Goal: Check status: Check status

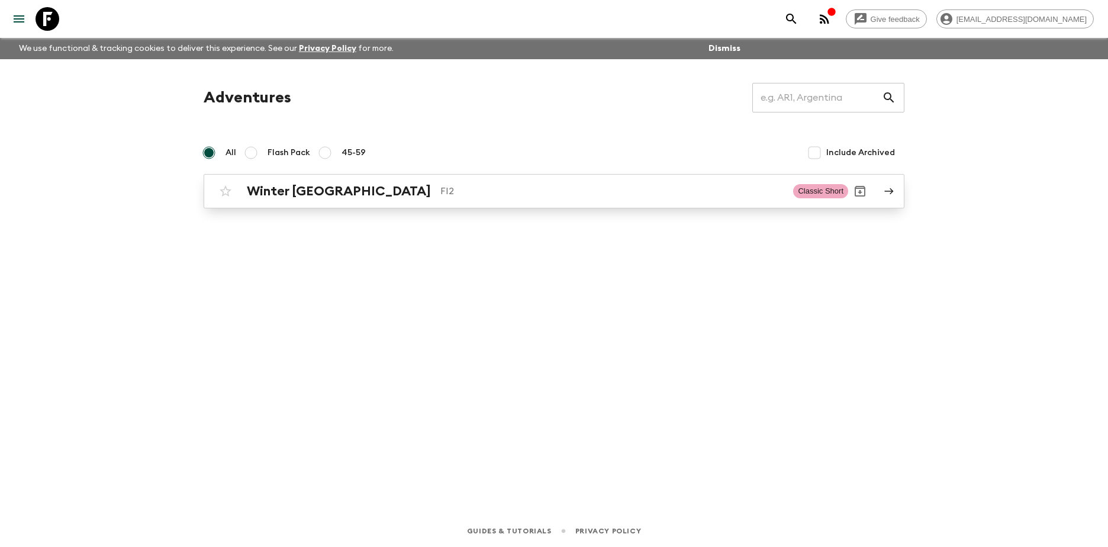
click at [272, 188] on h2 "Winter [GEOGRAPHIC_DATA]" at bounding box center [339, 191] width 184 height 15
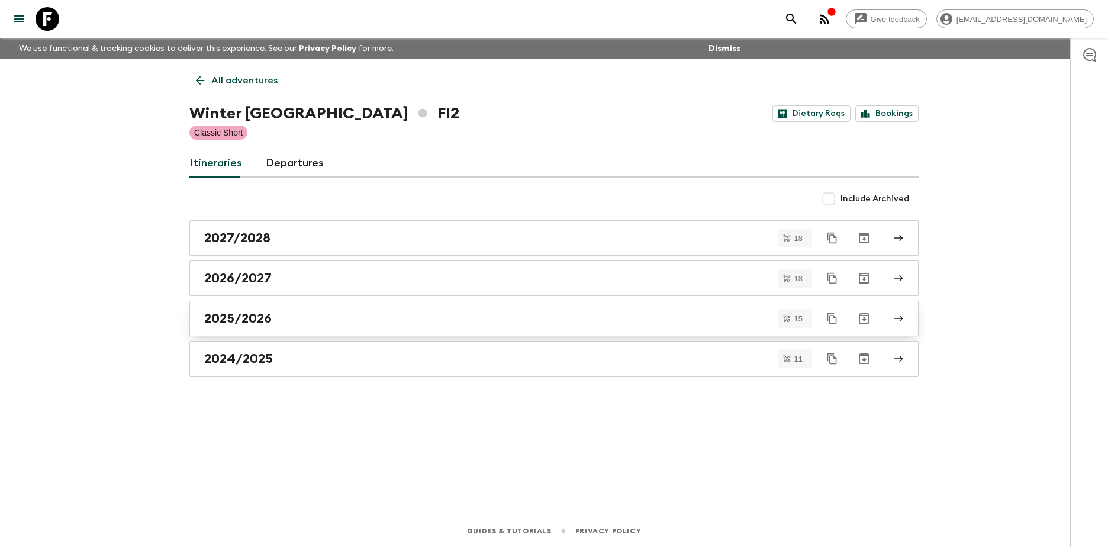
click at [232, 320] on h2 "2025/2026" at bounding box center [238, 318] width 68 height 15
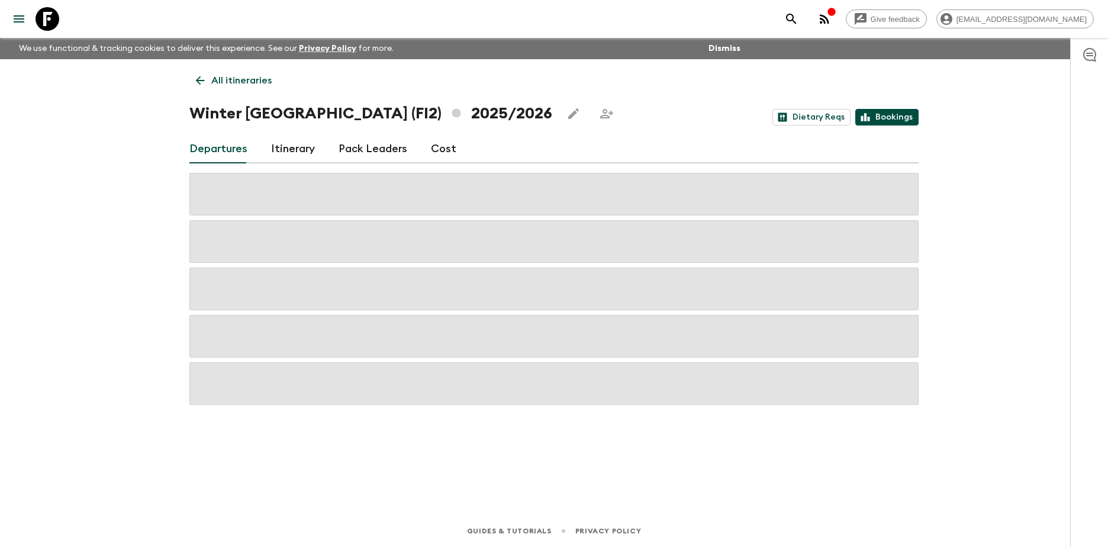
click at [899, 113] on link "Bookings" at bounding box center [887, 117] width 63 height 17
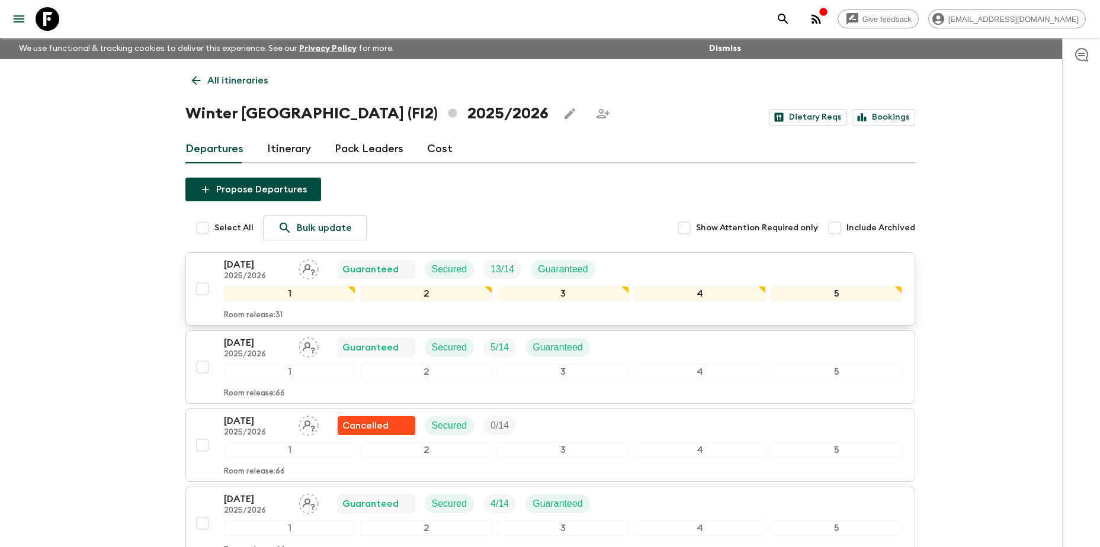
click at [261, 267] on p "[DATE]" at bounding box center [256, 265] width 65 height 14
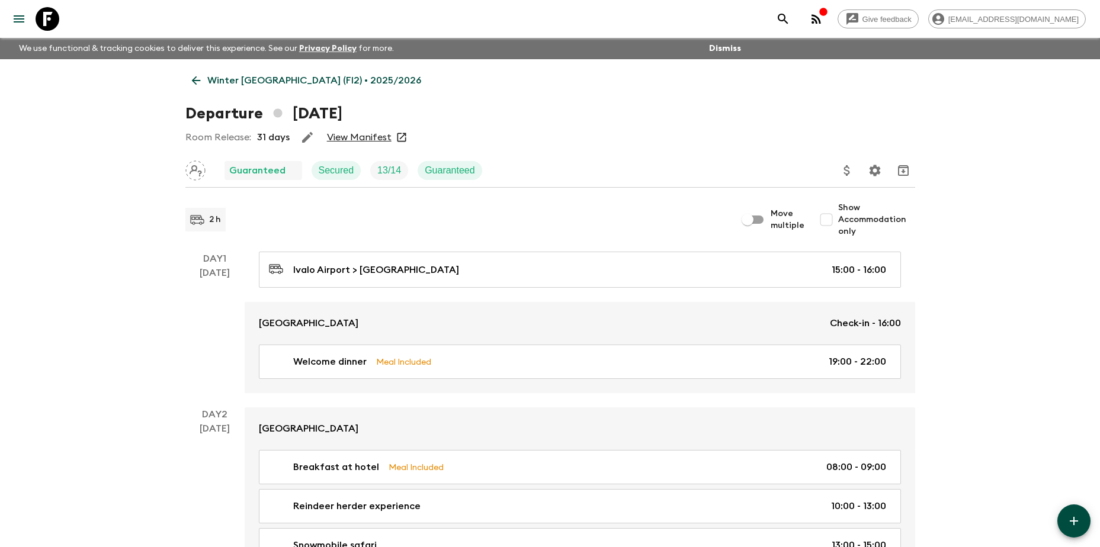
click at [359, 137] on link "View Manifest" at bounding box center [359, 137] width 65 height 12
